Goal: Navigation & Orientation: Find specific page/section

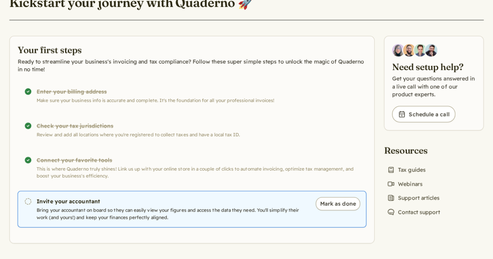
scroll to position [48, 0]
click at [221, 212] on p "Bring your accountant on board so they can easily view your figures and access …" at bounding box center [172, 214] width 271 height 14
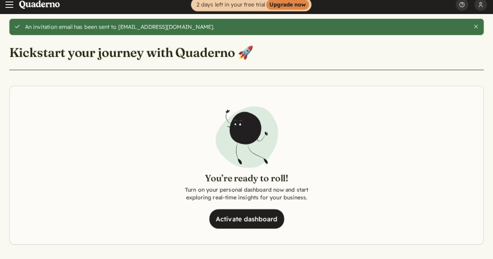
scroll to position [36, 0]
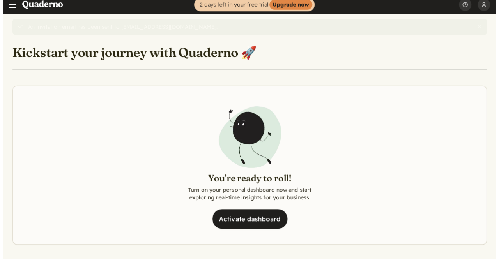
scroll to position [0, 0]
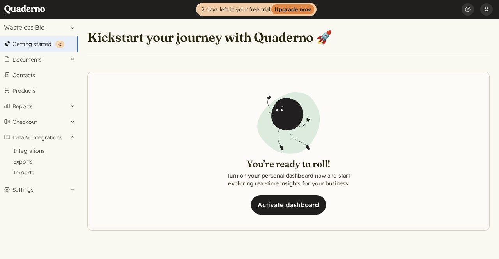
click at [49, 43] on link "Getting started ( 0 )" at bounding box center [39, 44] width 78 height 16
click at [47, 46] on link "Getting started ( 0 )" at bounding box center [39, 44] width 78 height 16
click at [28, 45] on link "Getting started ( 0 )" at bounding box center [39, 44] width 78 height 16
click at [47, 97] on link "Products" at bounding box center [39, 91] width 78 height 16
